Goal: Task Accomplishment & Management: Use online tool/utility

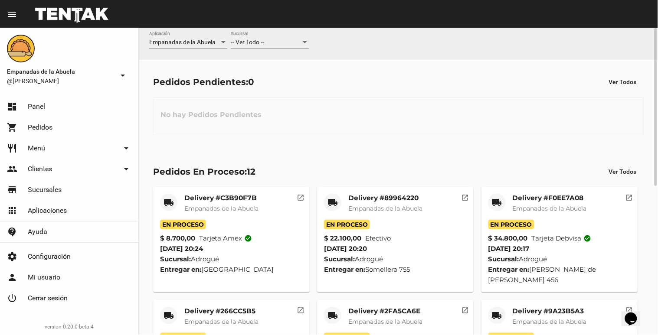
drag, startPoint x: 275, startPoint y: 16, endPoint x: 249, endPoint y: 34, distance: 30.8
click at [268, 20] on mat-toolbar "menu Resumen" at bounding box center [329, 14] width 658 height 28
click at [249, 36] on div "-- Ver Todo -- Sucursal" at bounding box center [270, 40] width 78 height 17
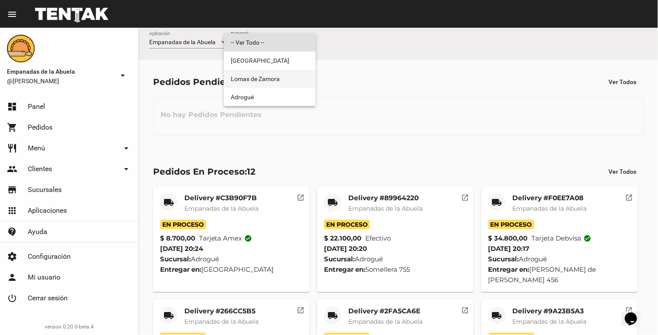
click at [242, 74] on span "Lomas de Zamora" at bounding box center [270, 79] width 78 height 18
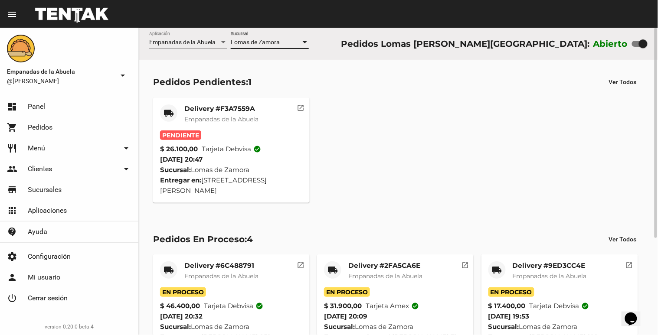
click at [246, 119] on span "Empanadas de la Abuela" at bounding box center [221, 119] width 74 height 8
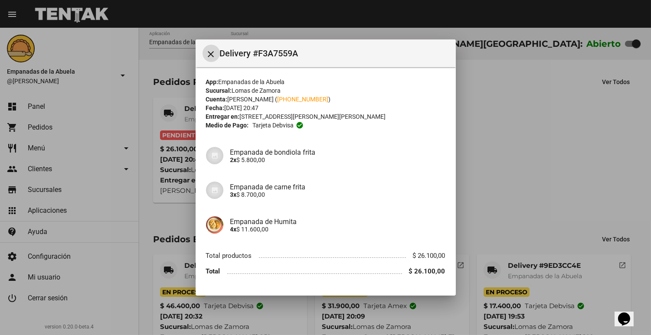
scroll to position [24, 0]
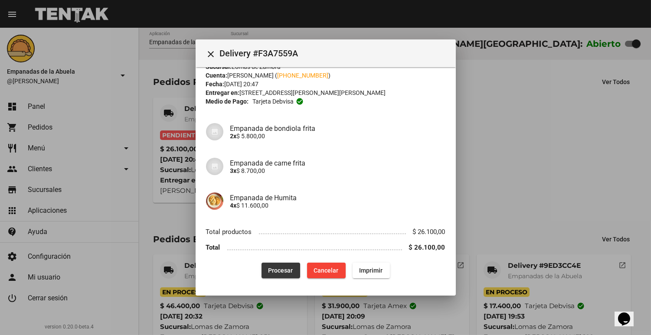
click at [265, 265] on button "Procesar" at bounding box center [281, 271] width 39 height 16
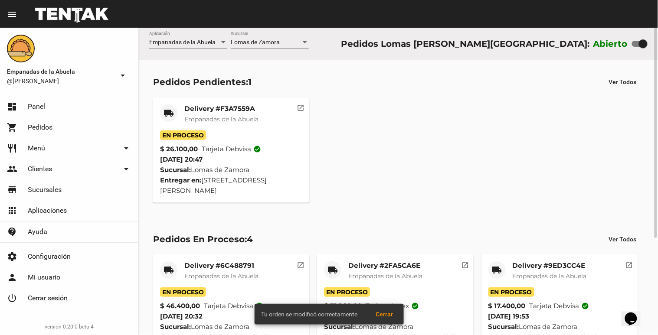
click at [216, 133] on div "En Proceso" at bounding box center [231, 136] width 143 height 10
click at [235, 118] on span "Empanadas de la Abuela" at bounding box center [221, 119] width 74 height 8
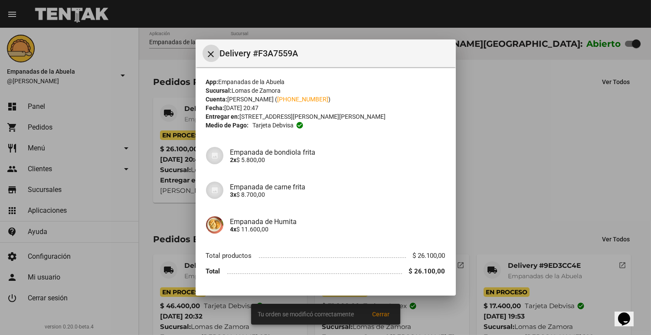
scroll to position [24, 0]
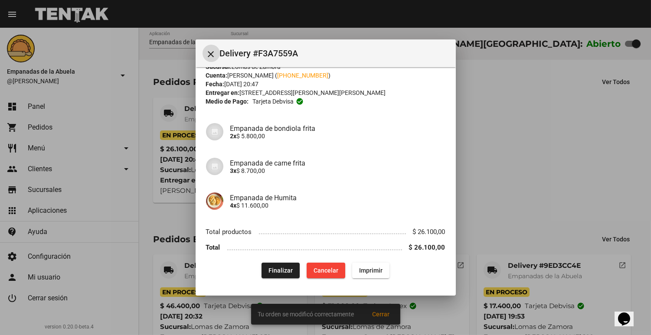
click at [359, 268] on span "Imprimir" at bounding box center [370, 270] width 23 height 7
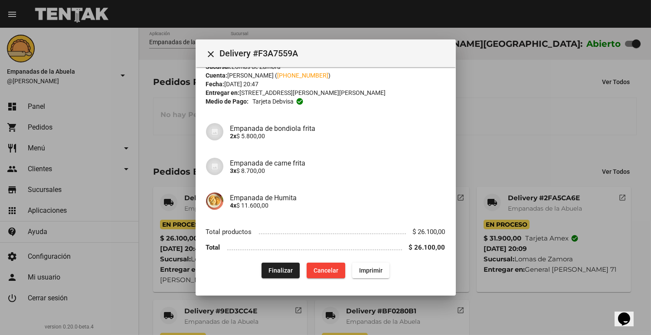
click at [511, 137] on div at bounding box center [325, 167] width 651 height 335
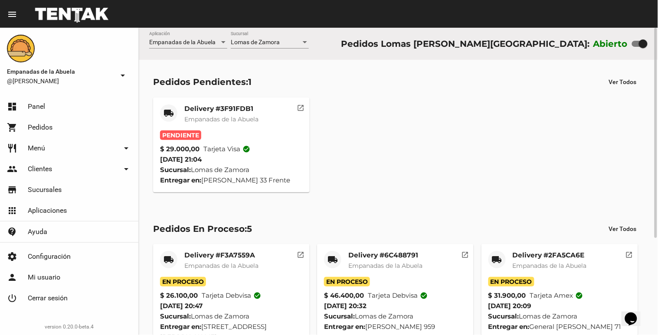
click at [243, 125] on div "Delivery #3F91FDB1 Empanadas de la Abuela" at bounding box center [221, 118] width 74 height 26
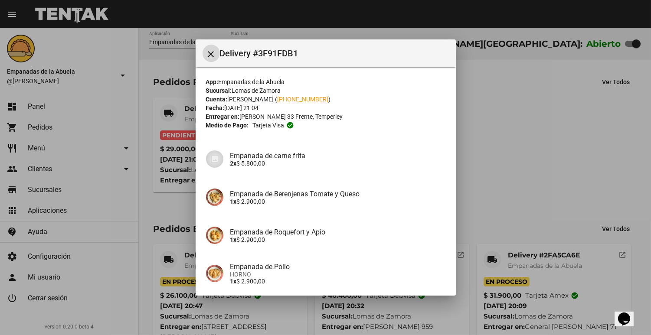
scroll to position [176, 0]
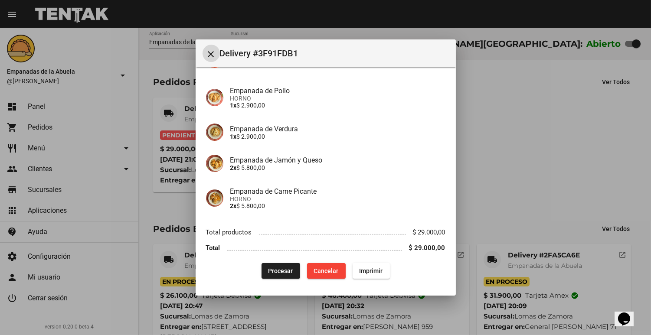
click at [278, 277] on button "Procesar" at bounding box center [281, 271] width 39 height 16
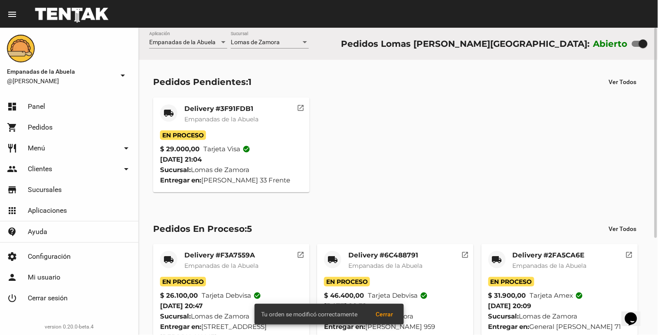
click at [204, 115] on span "Empanadas de la Abuela" at bounding box center [221, 119] width 74 height 8
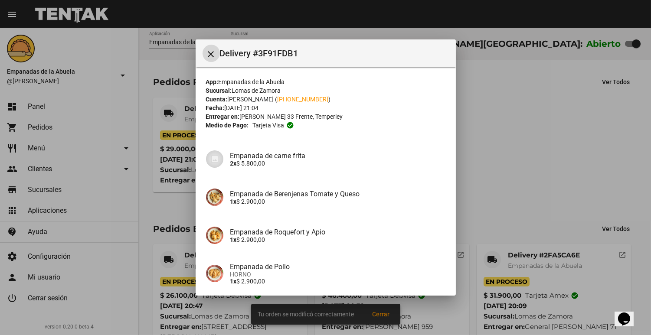
scroll to position [176, 0]
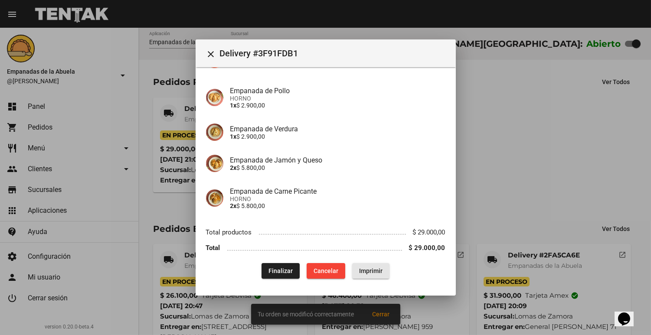
click at [374, 275] on button "Imprimir" at bounding box center [370, 271] width 37 height 16
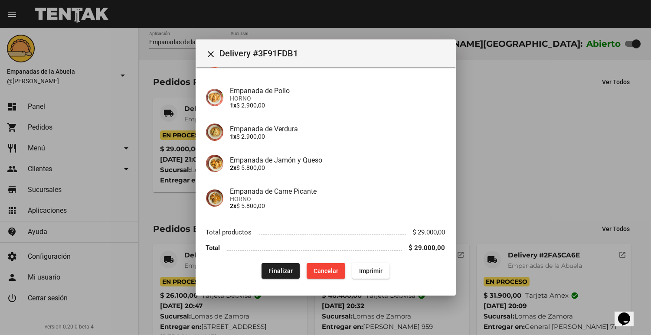
click at [488, 173] on div at bounding box center [325, 167] width 651 height 335
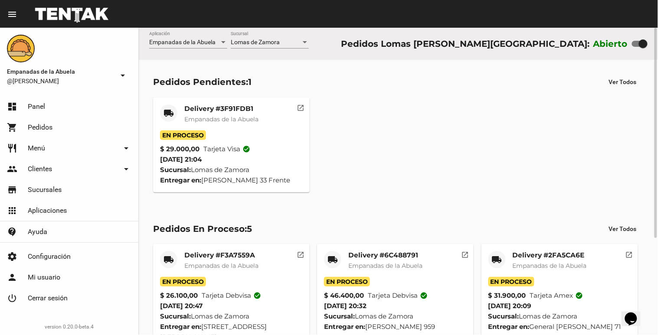
click at [256, 124] on div "Delivery #3F91FDB1 Empanadas de la Abuela" at bounding box center [221, 118] width 74 height 26
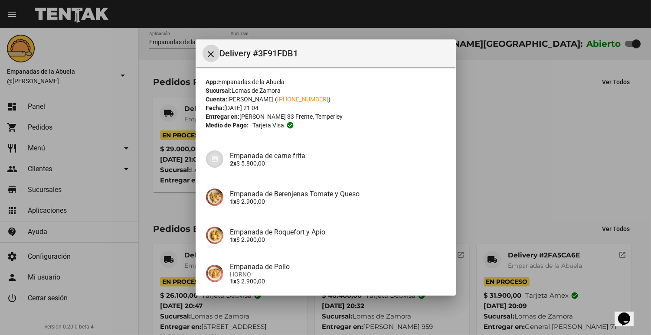
drag, startPoint x: 256, startPoint y: 124, endPoint x: 318, endPoint y: 164, distance: 73.9
click at [318, 164] on p "2x $ 5.800,00" at bounding box center [337, 163] width 215 height 7
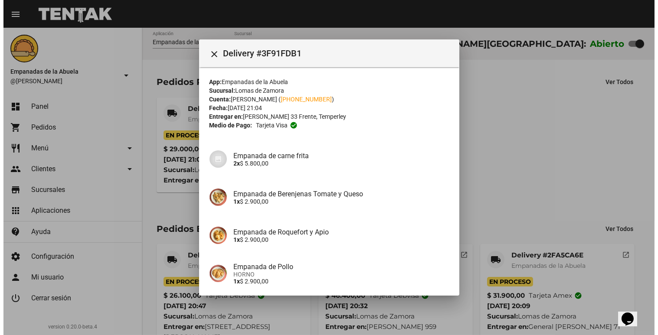
scroll to position [176, 0]
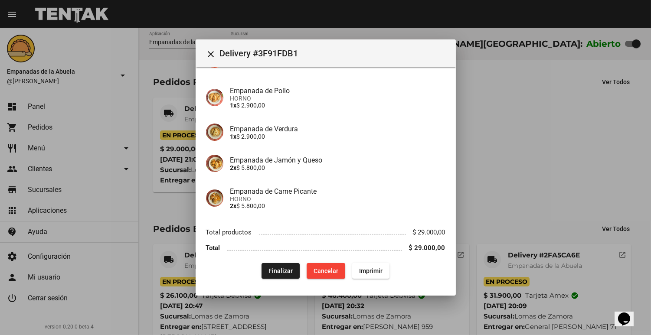
click at [515, 195] on div at bounding box center [325, 167] width 651 height 335
